Goal: Navigation & Orientation: Find specific page/section

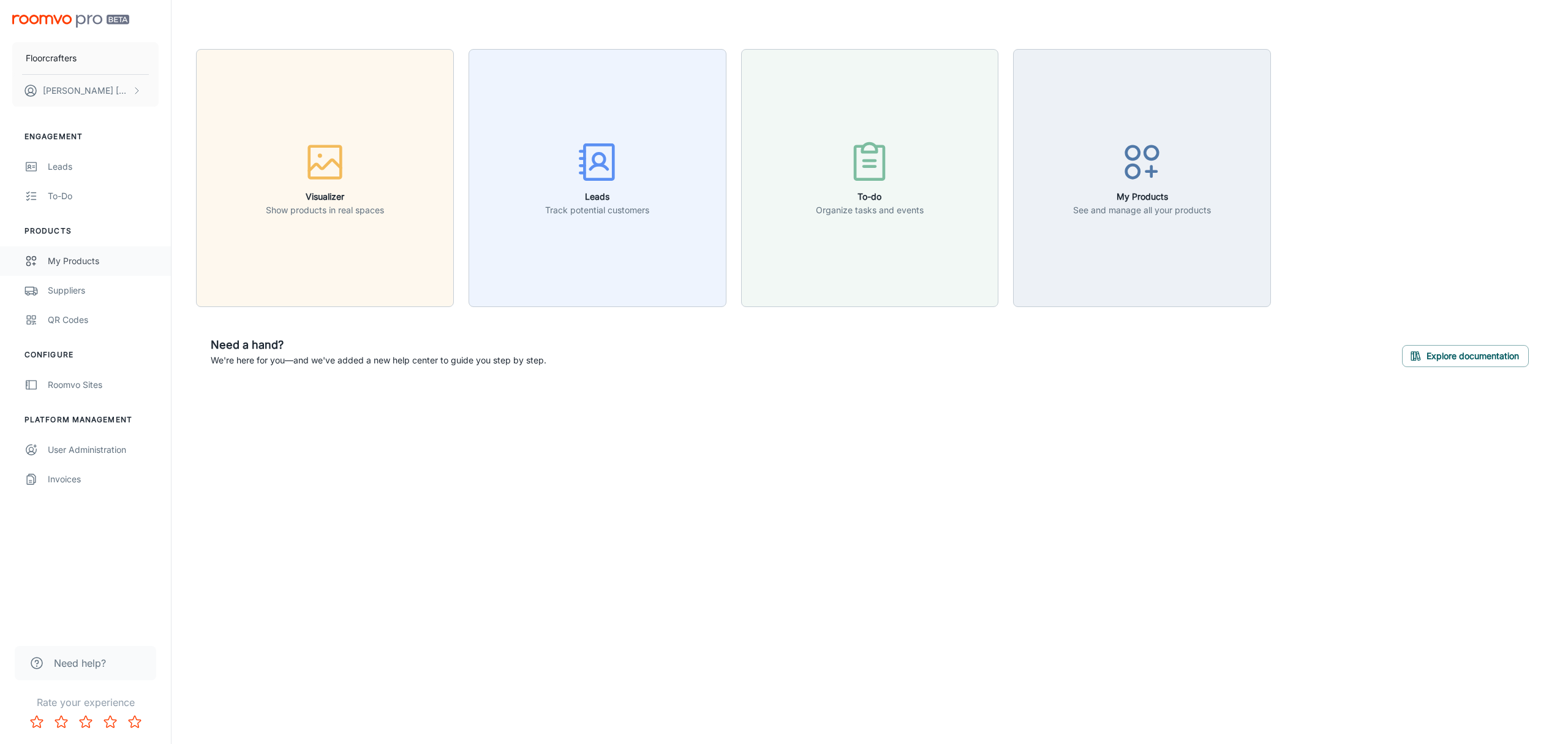
click at [101, 260] on div "My Products" at bounding box center [103, 260] width 111 height 13
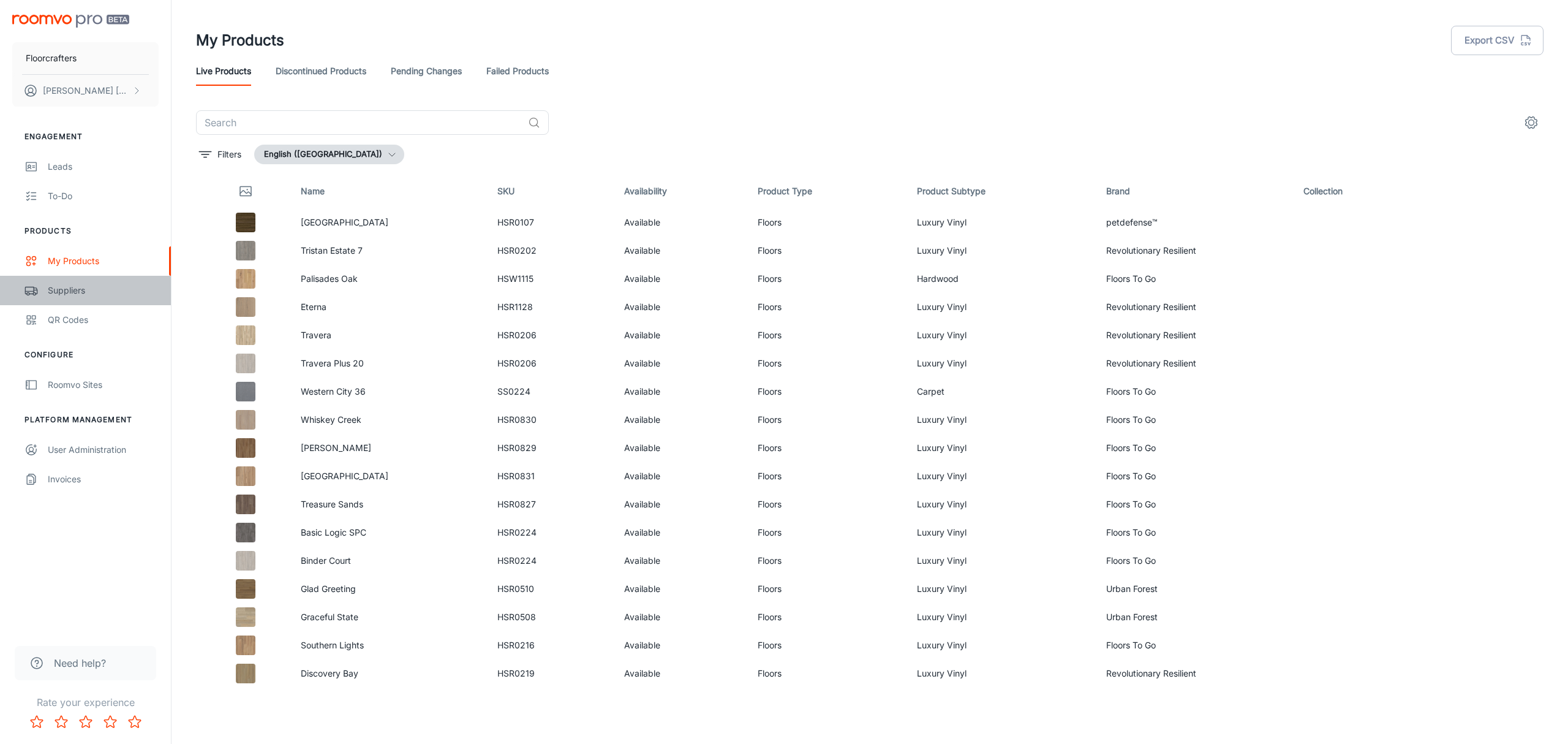
click at [65, 293] on div "Suppliers" at bounding box center [103, 290] width 111 height 13
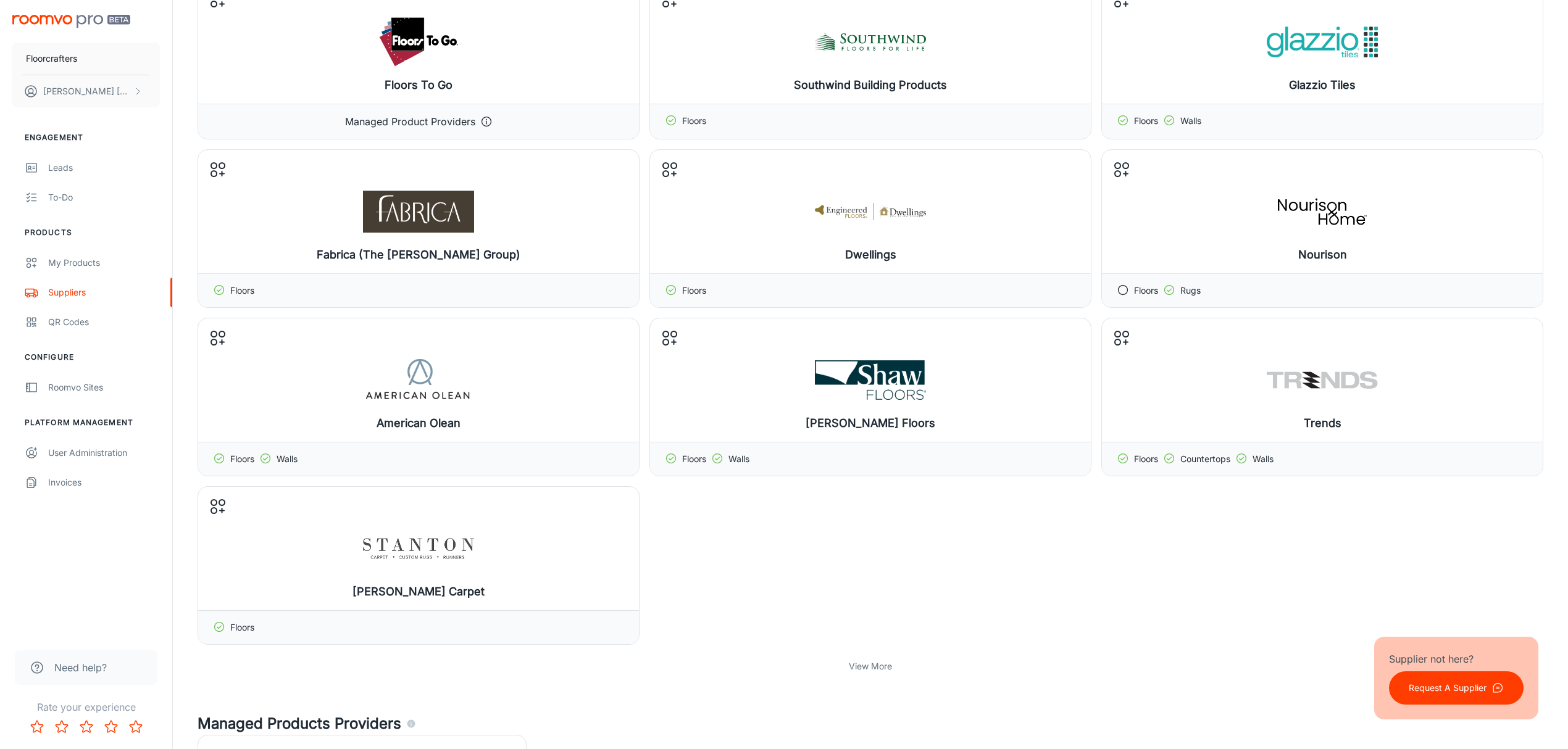
scroll to position [137, 0]
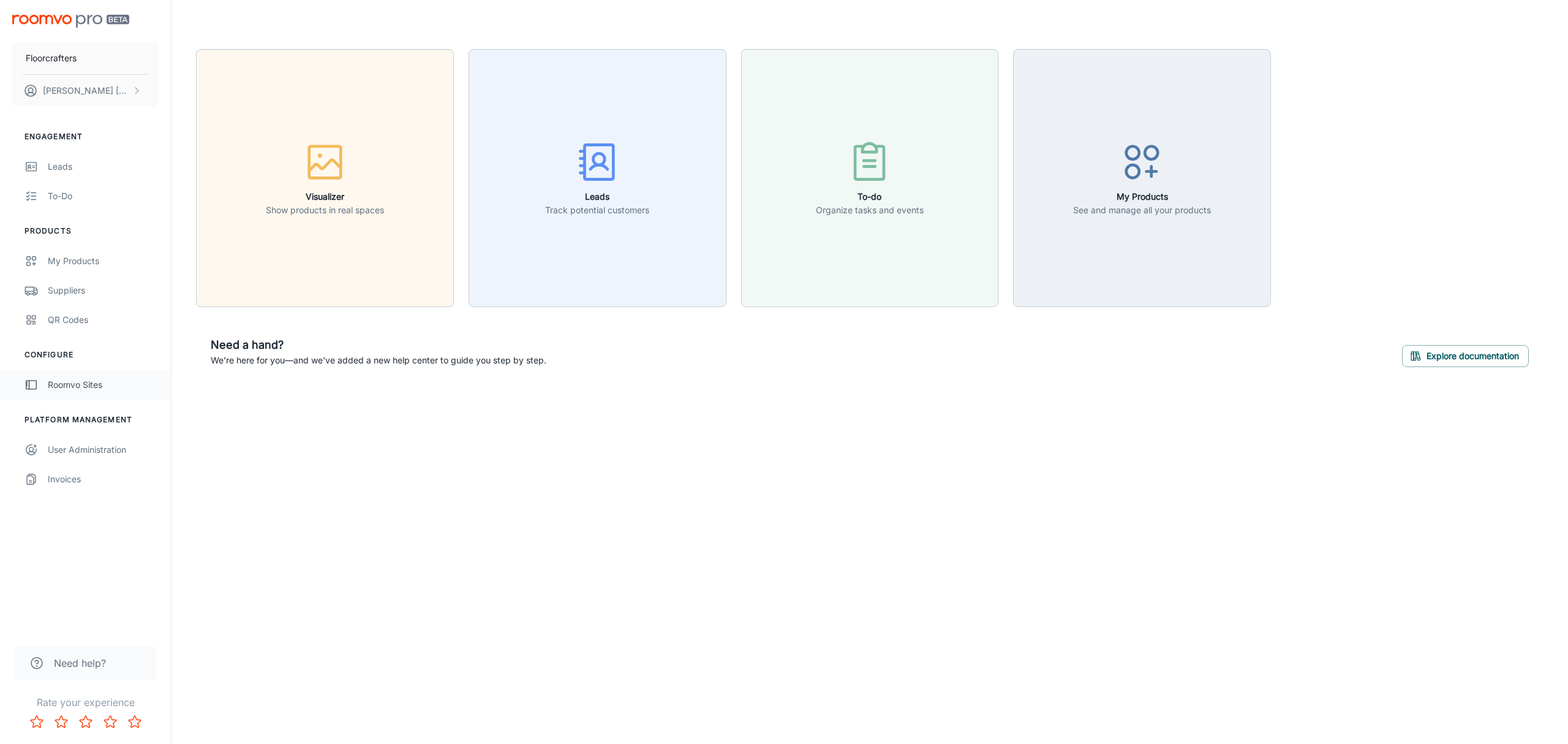
click at [83, 385] on div "Roomvo Sites" at bounding box center [103, 384] width 111 height 13
click at [79, 266] on div "My Products" at bounding box center [103, 260] width 111 height 13
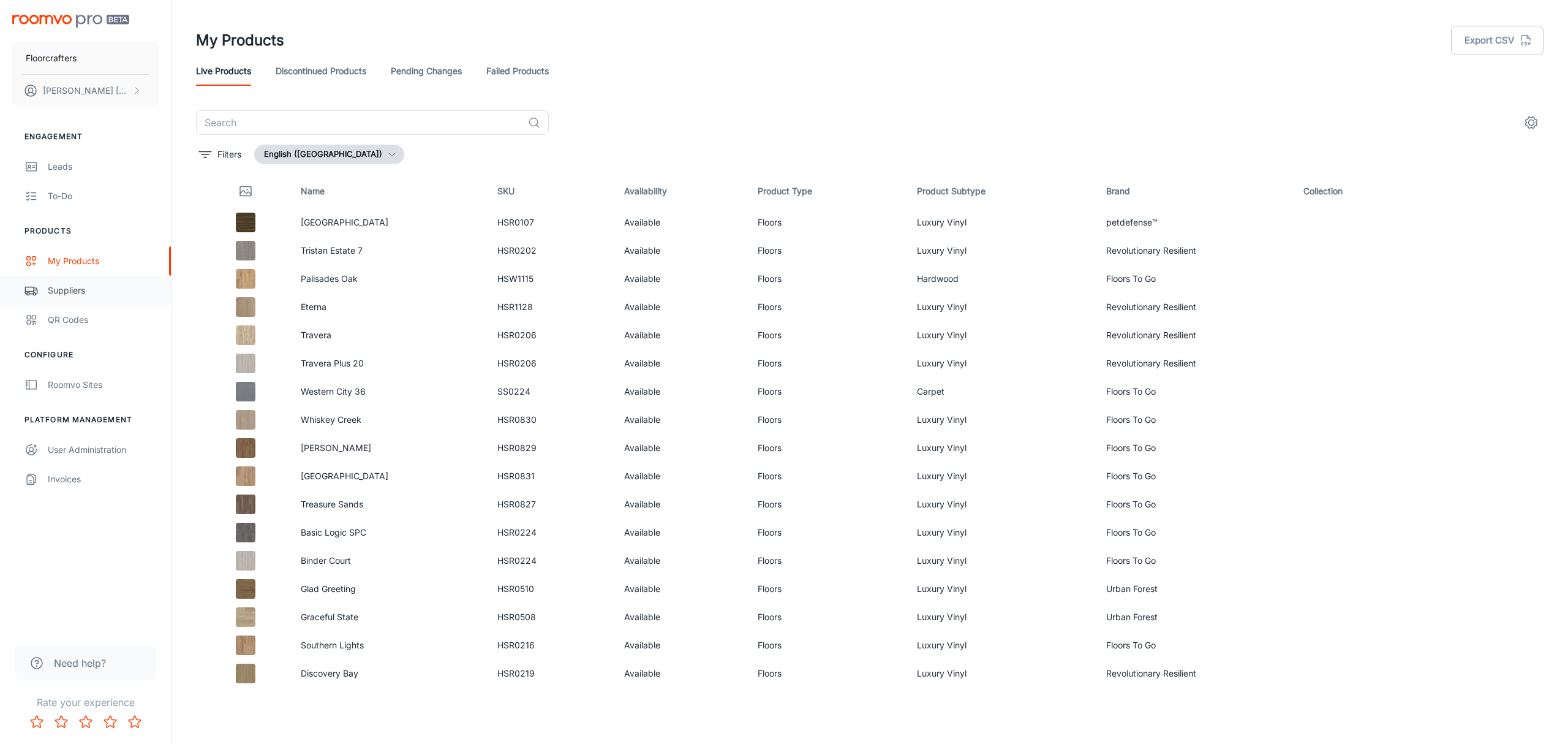
click at [54, 285] on div "Suppliers" at bounding box center [103, 290] width 111 height 13
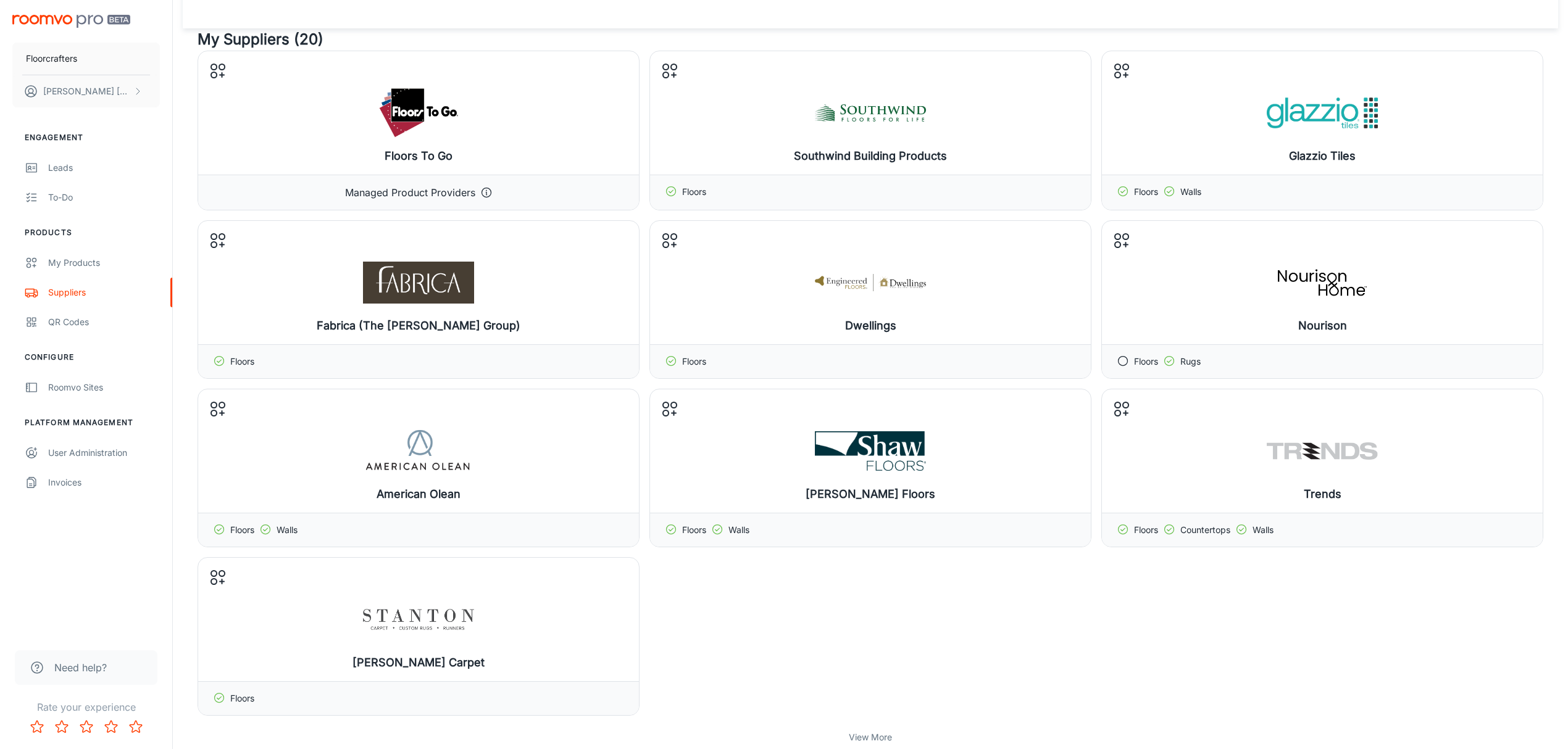
scroll to position [55, 0]
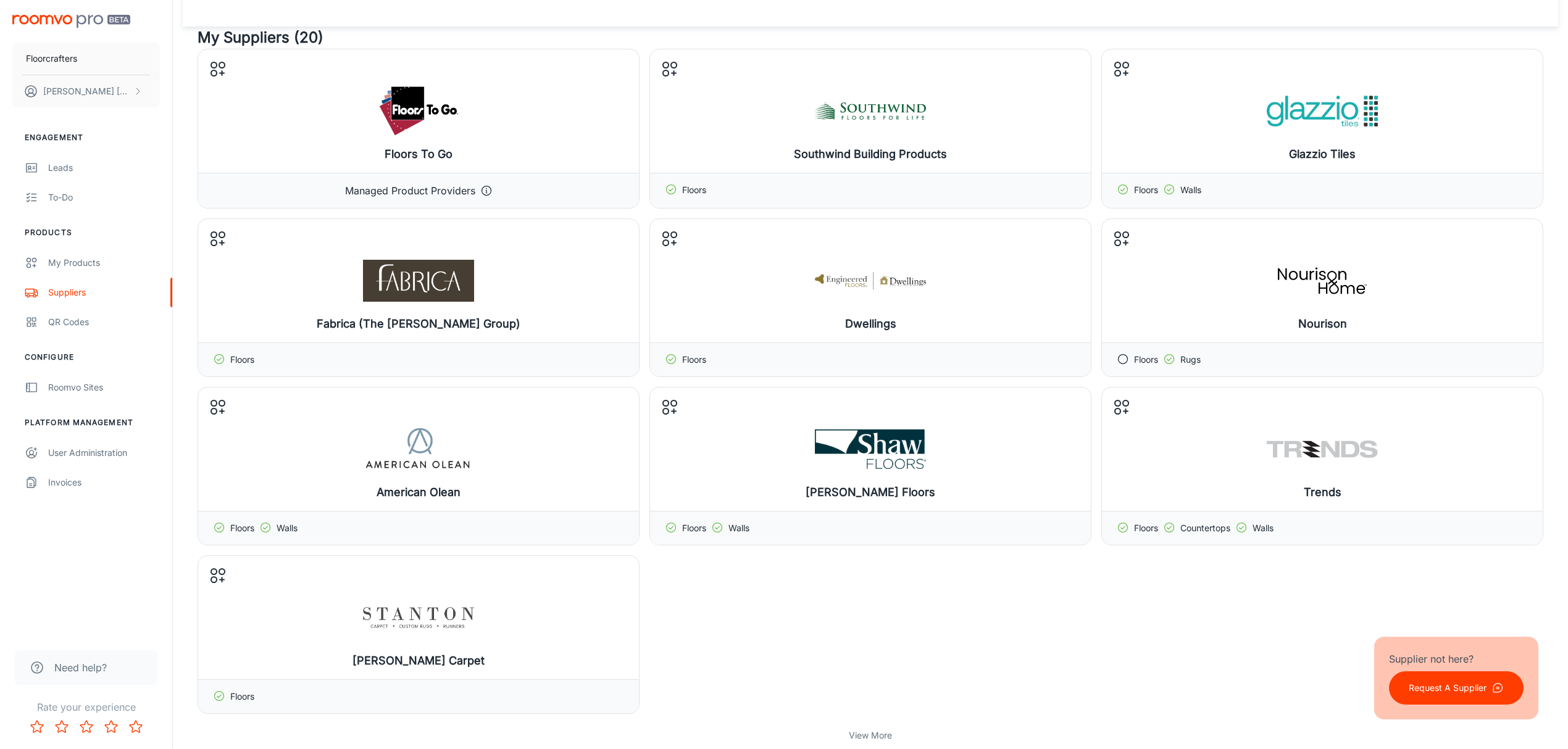
click at [826, 575] on div "Floors To Go Configure Provider Managed Product Providers Southwind Building Pr…" at bounding box center [870, 381] width 1345 height 665
